Goal: Obtain resource: Obtain resource

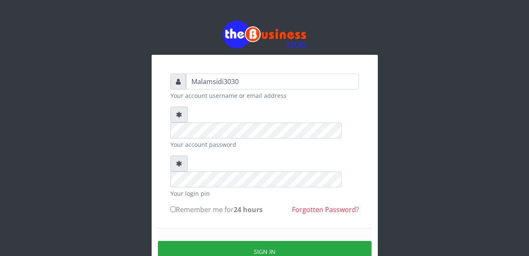
type input "Malamsidi3030"
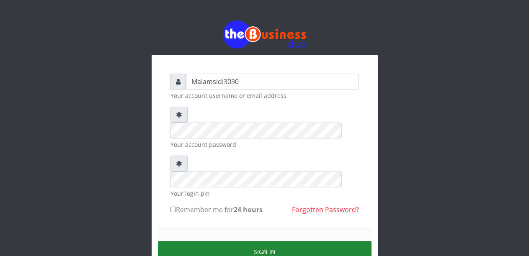
click at [260, 241] on button "Sign in" at bounding box center [265, 251] width 214 height 21
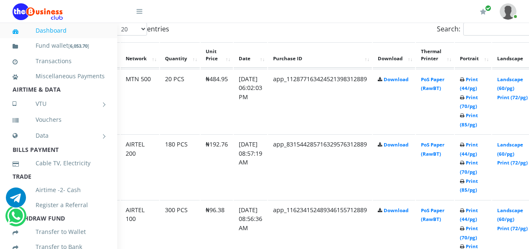
scroll to position [461, 48]
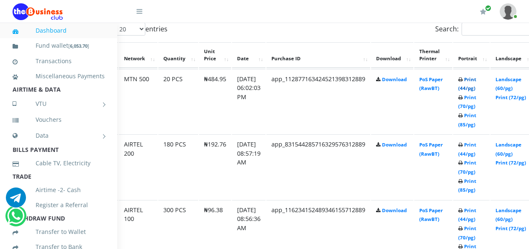
click at [476, 81] on link "Print (44/pg)" at bounding box center [467, 84] width 18 height 16
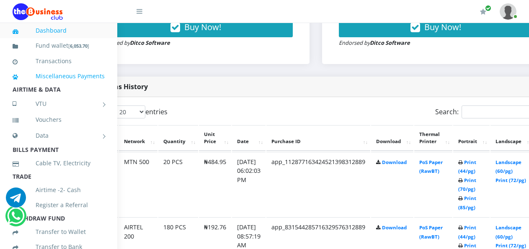
scroll to position [377, 48]
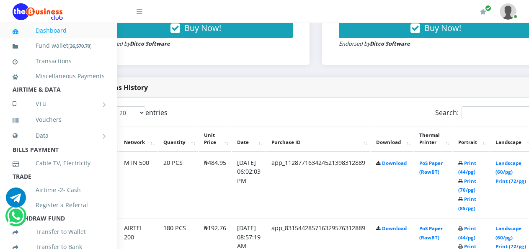
click at [10, 17] on header "My Profile Settings Logout" at bounding box center [264, 11] width 529 height 23
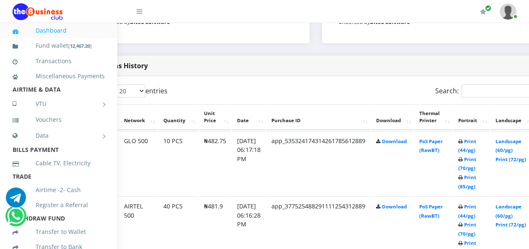
scroll to position [503, 48]
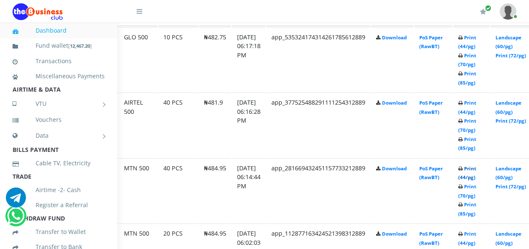
click at [474, 171] on link "Print (44/pg)" at bounding box center [467, 173] width 18 height 16
click at [474, 104] on link "Print (44/pg)" at bounding box center [467, 108] width 18 height 16
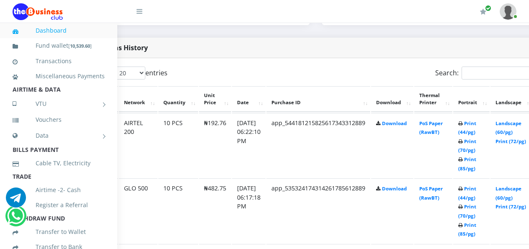
scroll to position [377, 48]
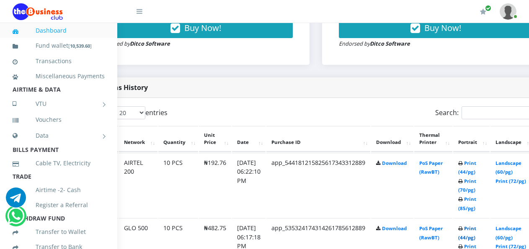
click at [476, 229] on link "Print (44/pg)" at bounding box center [467, 233] width 18 height 16
click at [476, 163] on link "Print (44/pg)" at bounding box center [467, 168] width 18 height 16
click at [473, 164] on link "Print (44/pg)" at bounding box center [467, 168] width 18 height 16
